Goal: Task Accomplishment & Management: Manage account settings

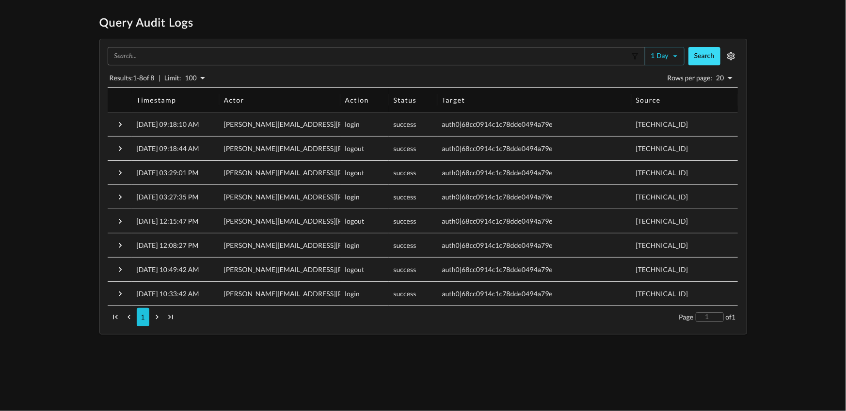
click at [699, 54] on button "Search" at bounding box center [704, 56] width 32 height 18
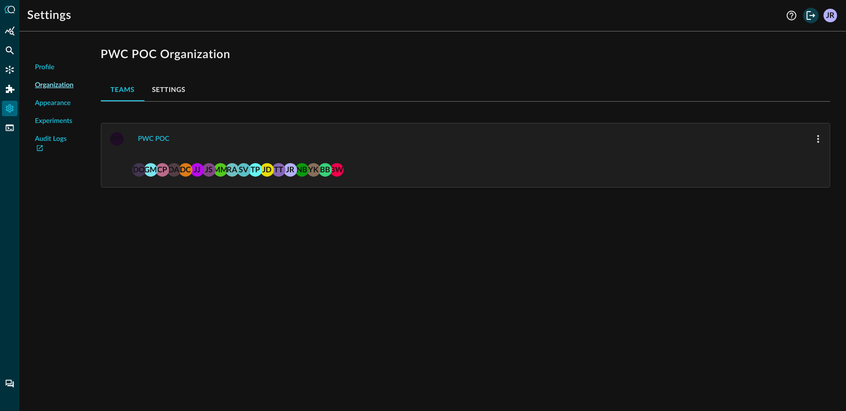
click at [805, 16] on icon "Logout" at bounding box center [811, 16] width 12 height 12
